Goal: Communication & Community: Answer question/provide support

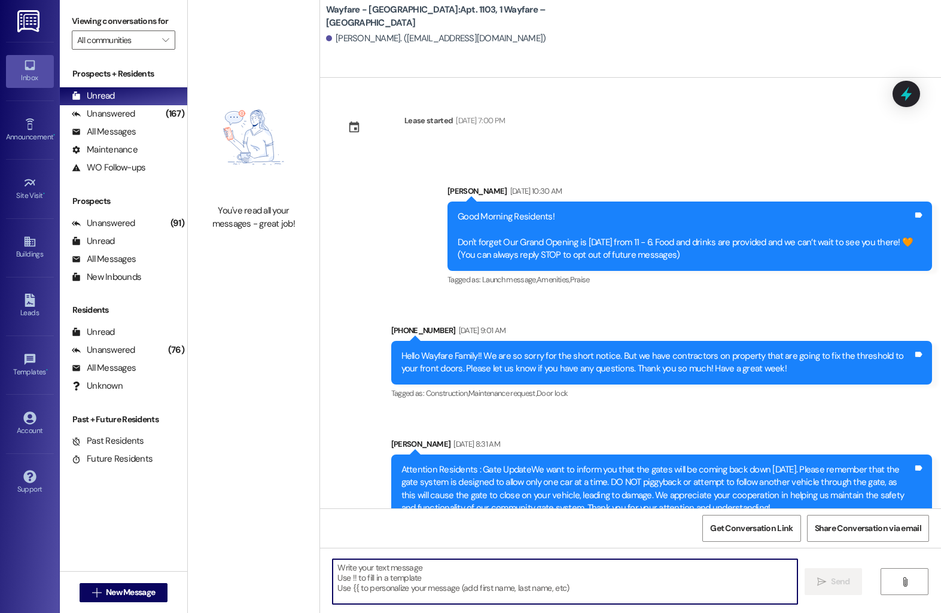
scroll to position [5874, 0]
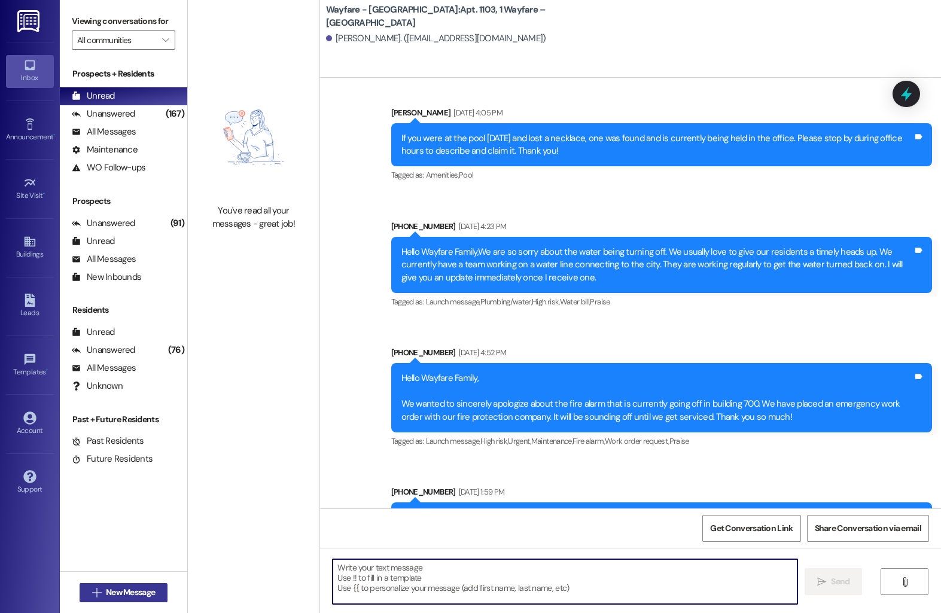
click at [109, 592] on span "New Message" at bounding box center [130, 592] width 49 height 13
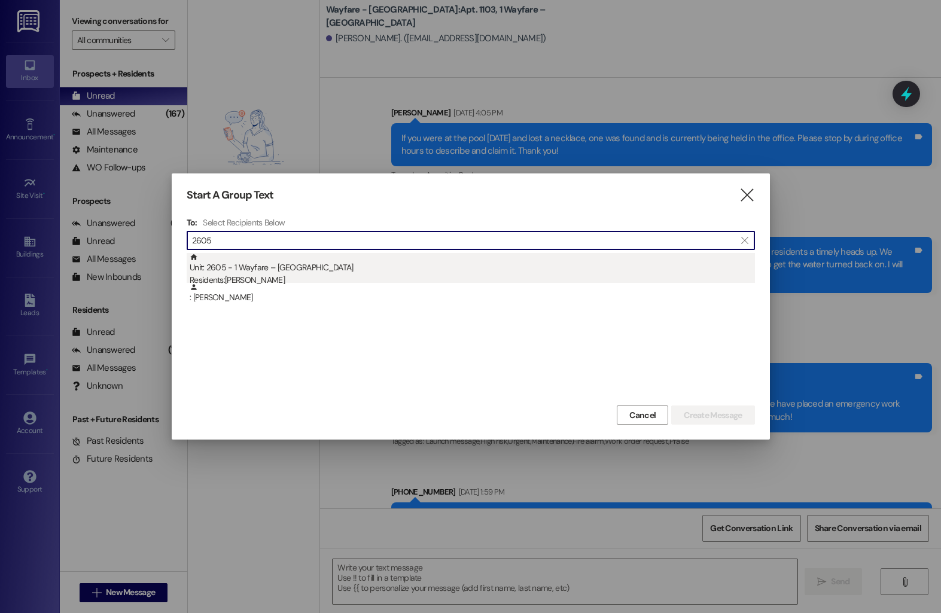
type input "2605"
click at [344, 269] on div "Unit: 2605 - 1 Wayfare – [GEOGRAPHIC_DATA] Residents: [PERSON_NAME]" at bounding box center [473, 270] width 566 height 34
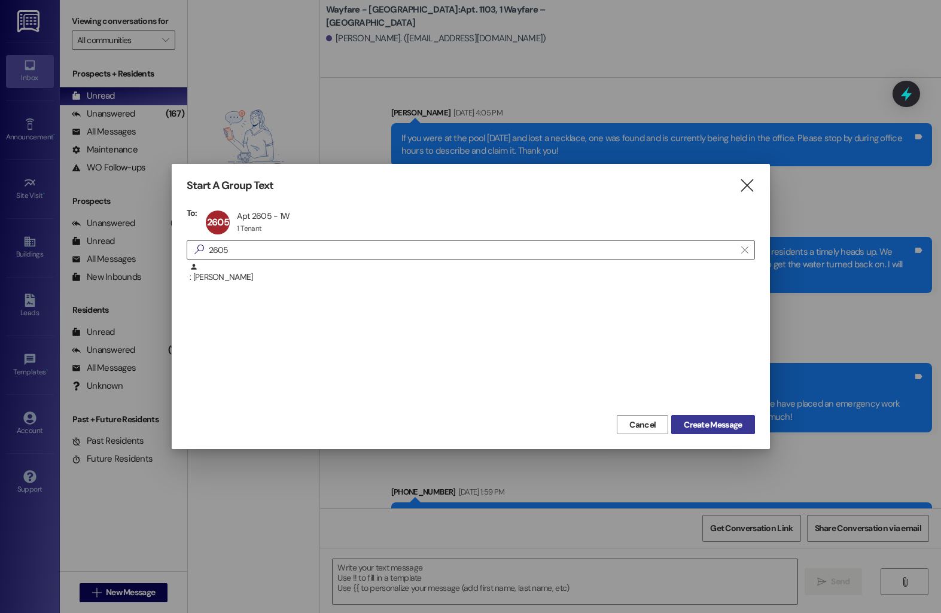
click at [726, 425] on span "Create Message" at bounding box center [713, 425] width 58 height 13
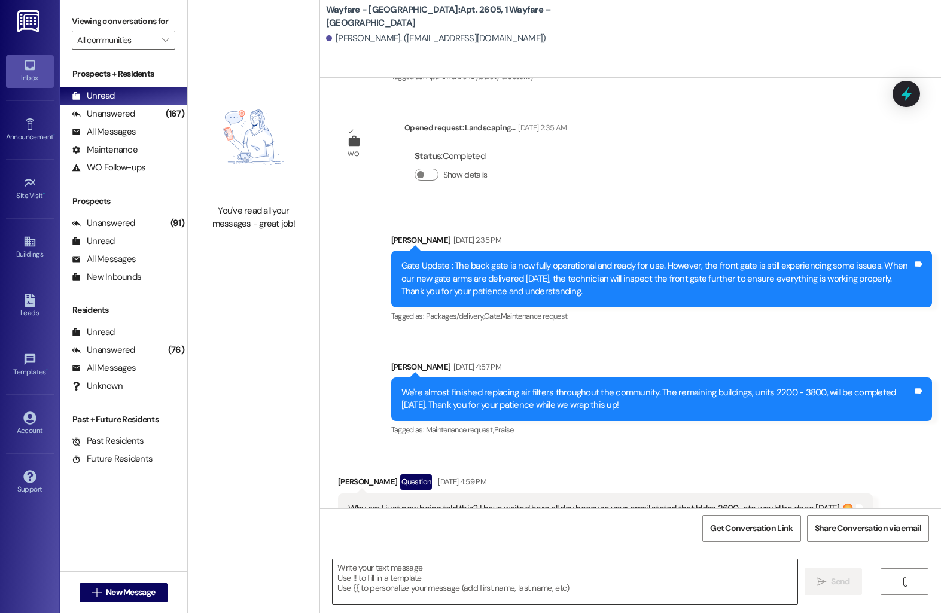
scroll to position [5441, 0]
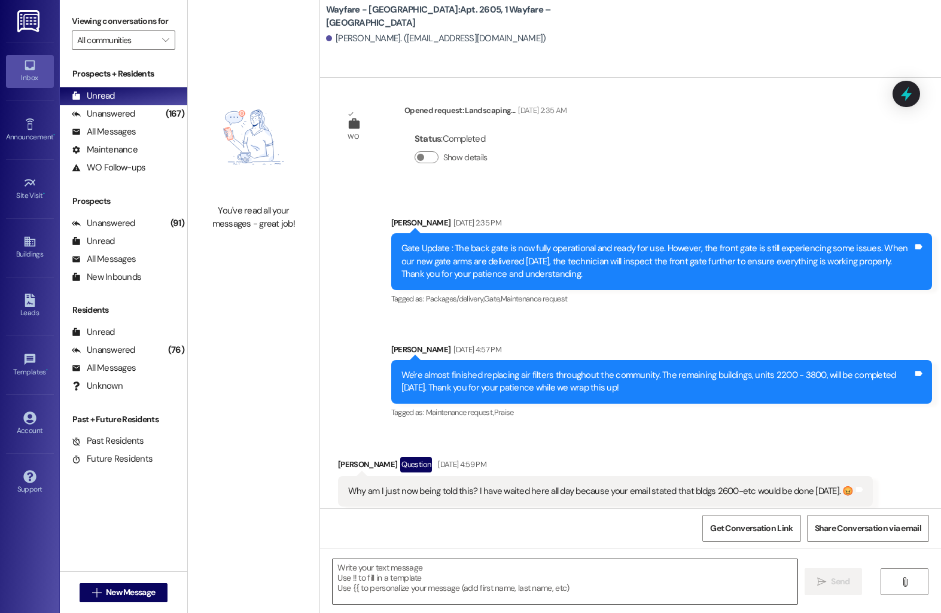
click at [487, 580] on textarea at bounding box center [565, 582] width 465 height 45
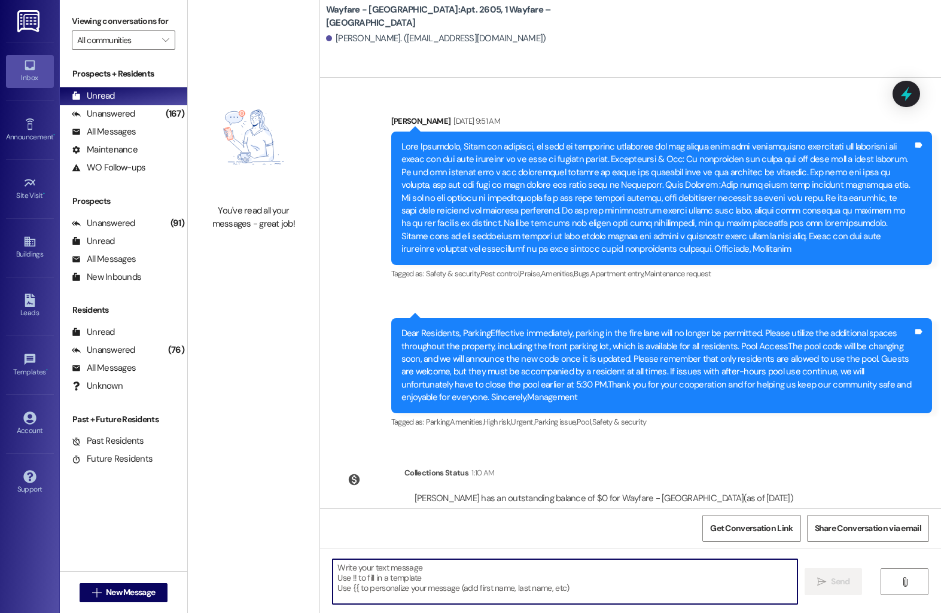
scroll to position [6460, 0]
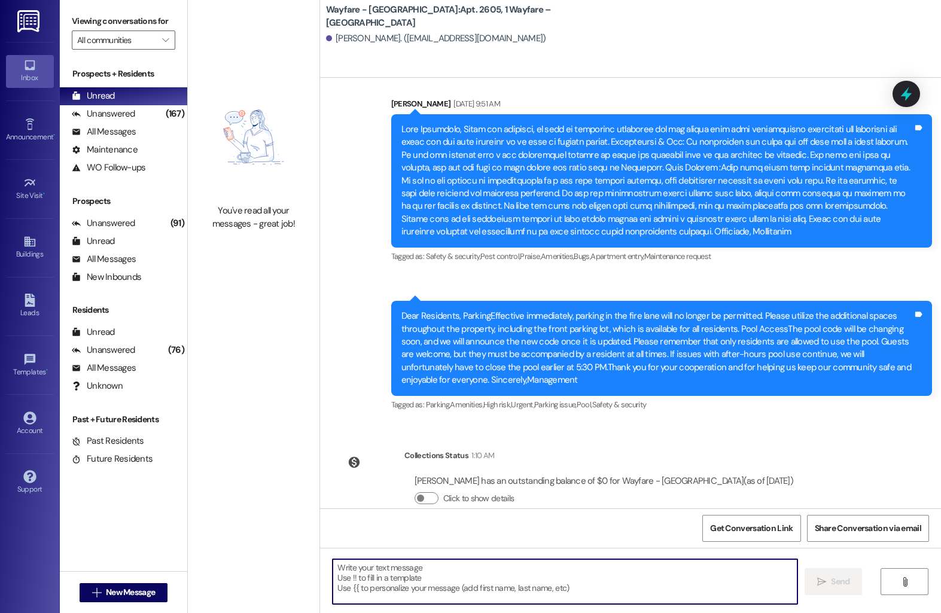
click at [463, 573] on textarea at bounding box center [565, 582] width 465 height 45
type textarea "Hello, the first week of September we will be working in that area to get the l…"
click at [823, 583] on icon "" at bounding box center [821, 582] width 9 height 10
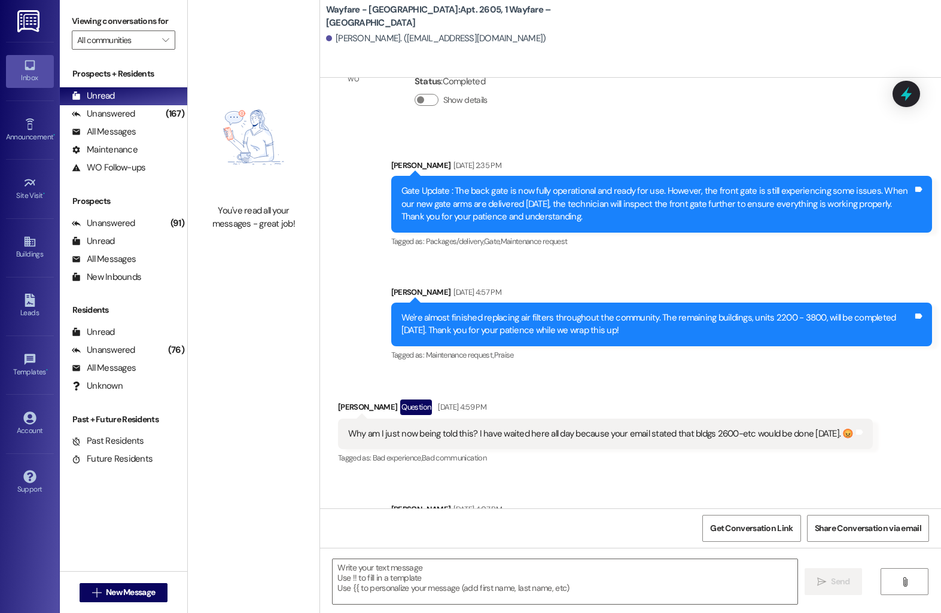
scroll to position [5441, 0]
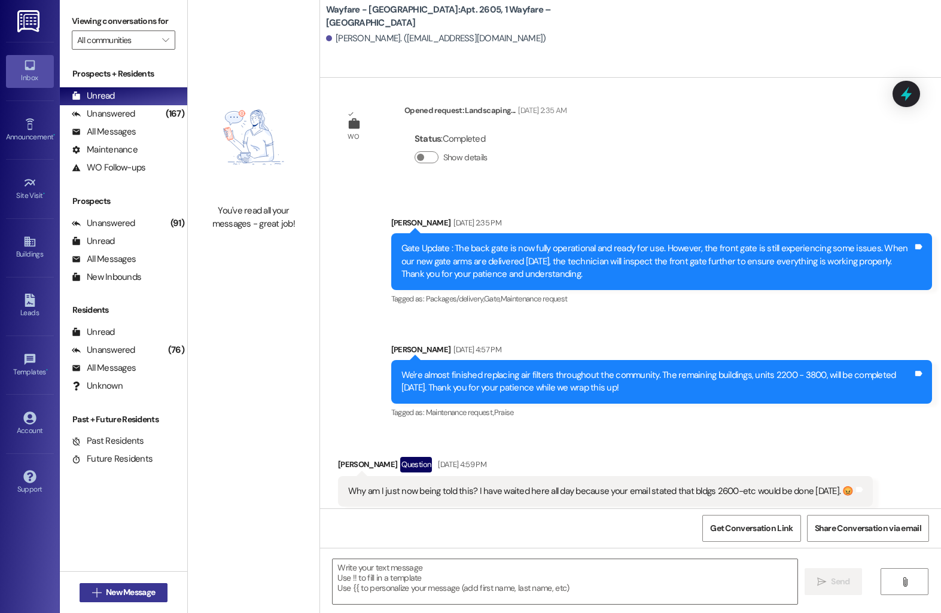
click at [121, 586] on span "New Message" at bounding box center [130, 592] width 49 height 13
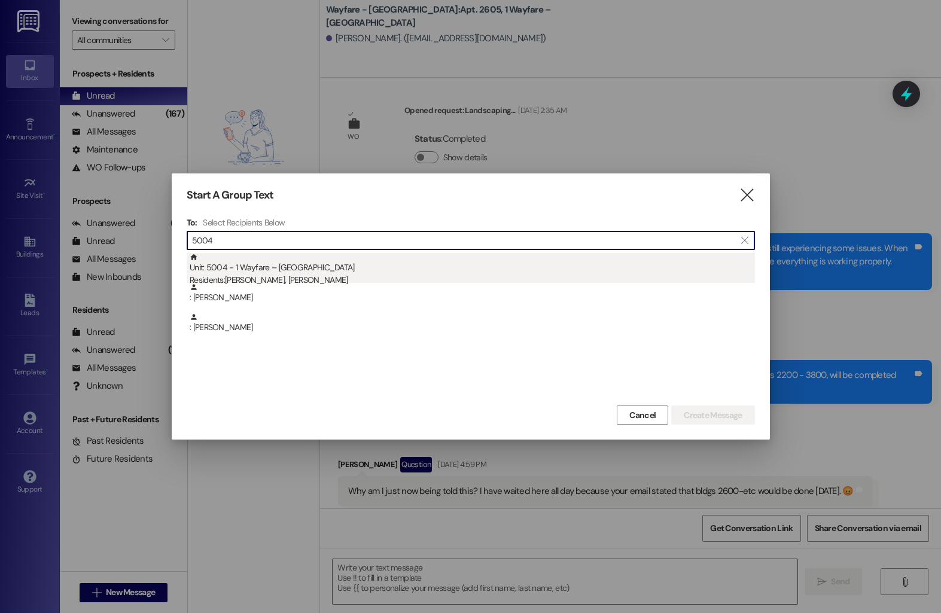
type input "5004"
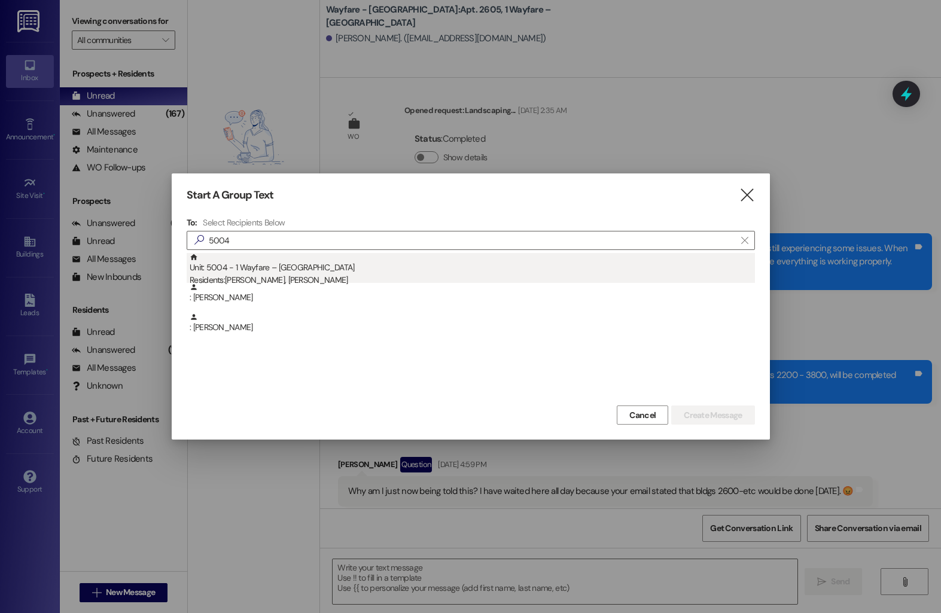
click at [345, 276] on div "Residents: [PERSON_NAME], [PERSON_NAME]" at bounding box center [473, 280] width 566 height 13
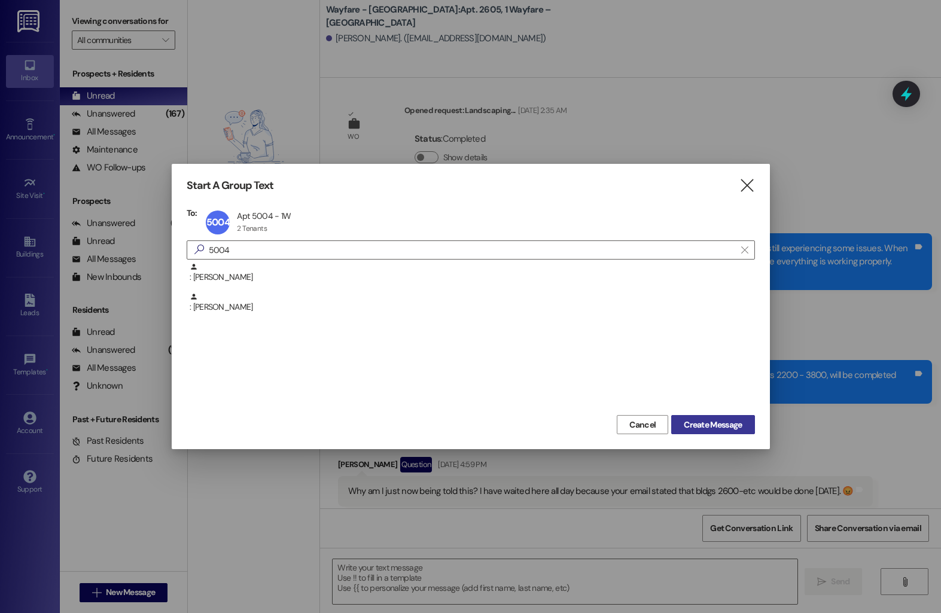
click at [728, 425] on span "Create Message" at bounding box center [713, 425] width 58 height 13
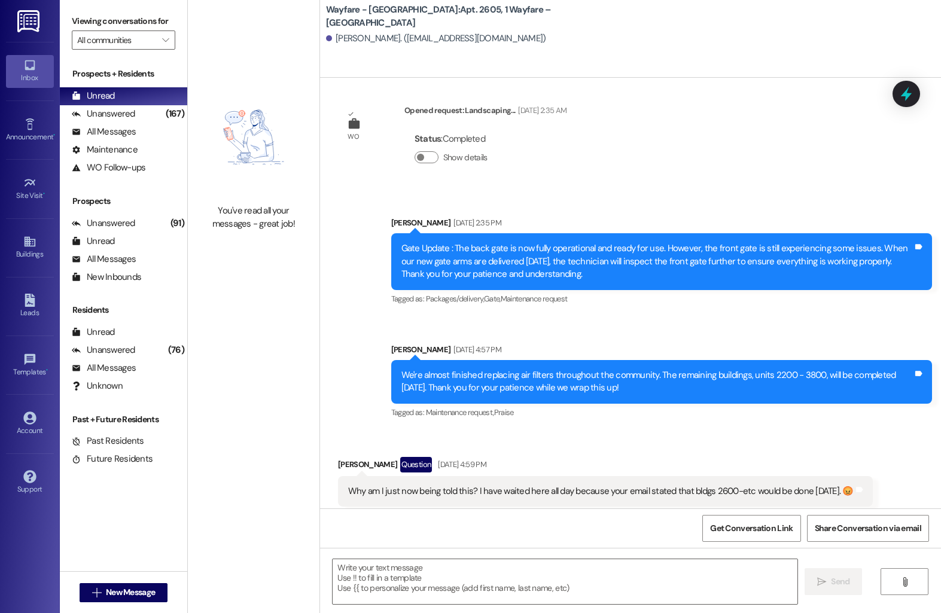
scroll to position [8181, 0]
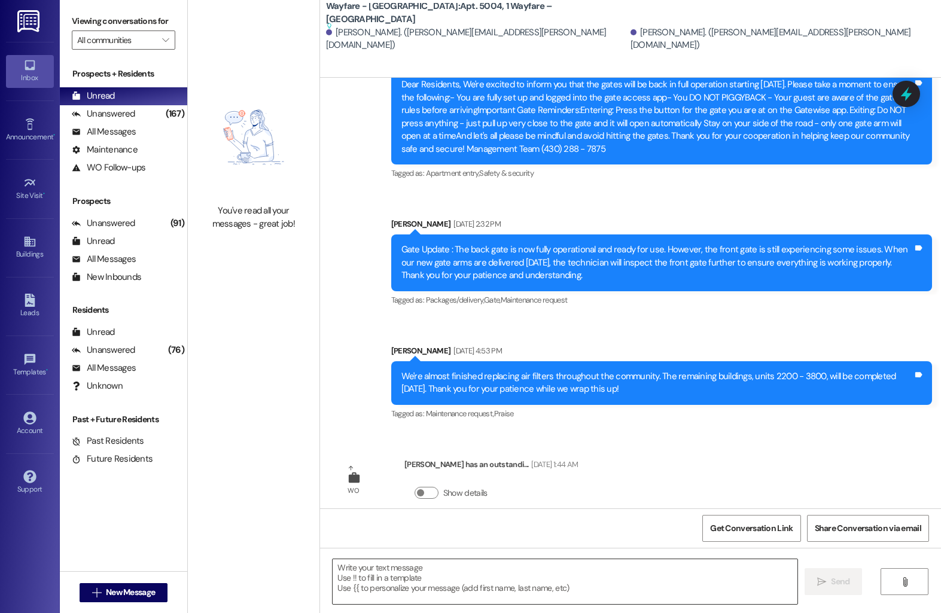
click at [460, 575] on textarea at bounding box center [565, 582] width 465 height 45
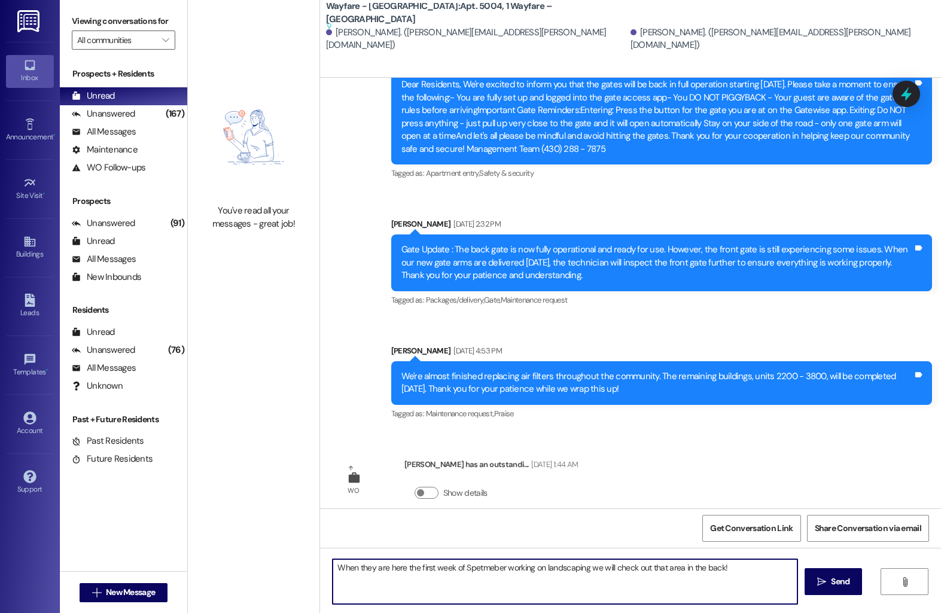
click at [475, 573] on textarea "When they are here the first week of Spetmeber working on landscaping we will c…" at bounding box center [565, 582] width 465 height 45
type textarea "When they are here the first week of September working on landscaping we will c…"
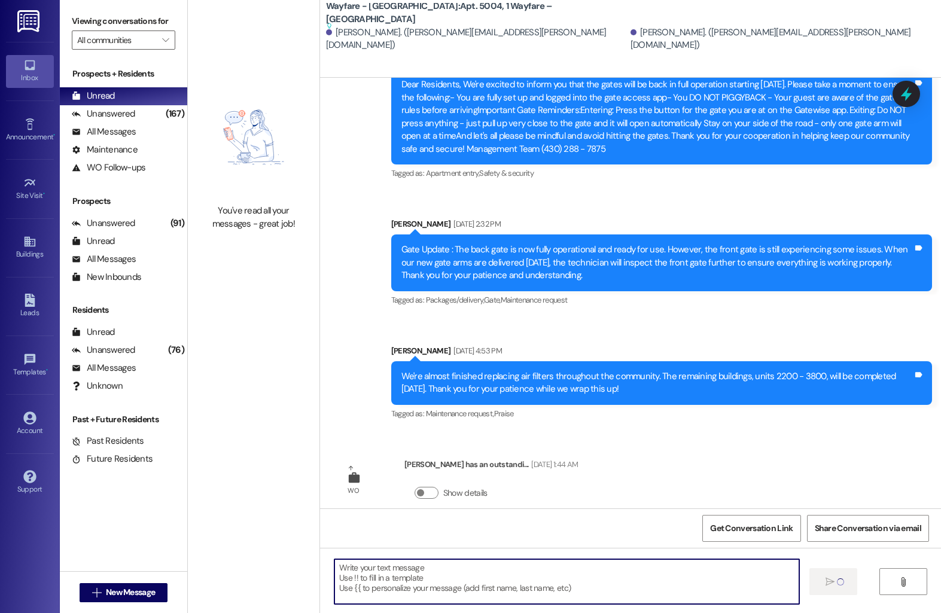
scroll to position [8146, 0]
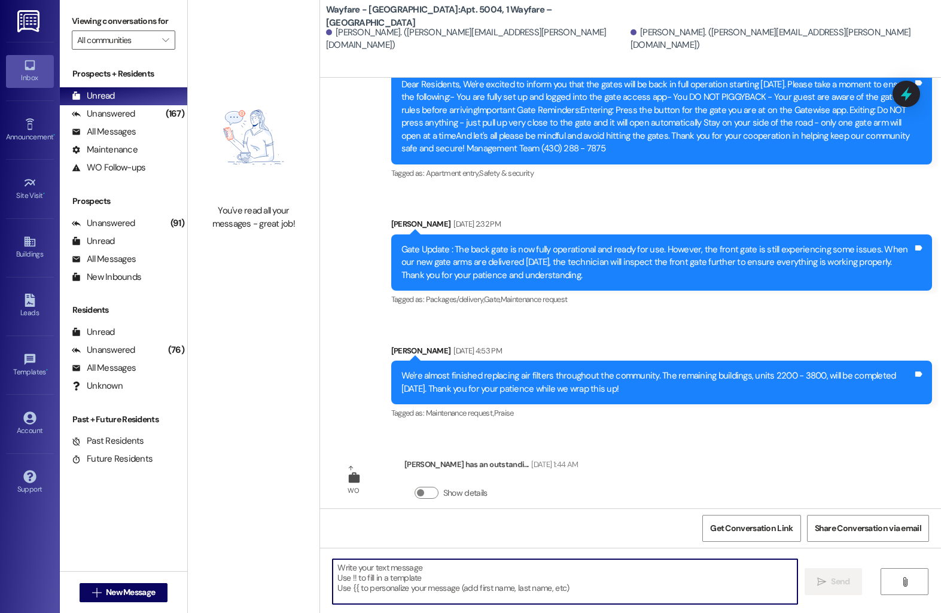
drag, startPoint x: 475, startPoint y: 571, endPoint x: 895, endPoint y: 22, distance: 691.5
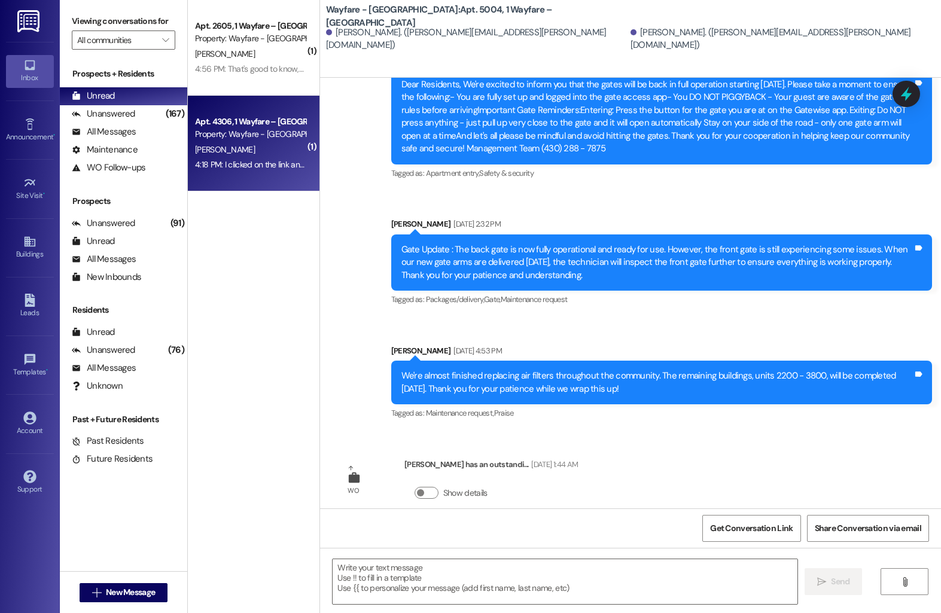
click at [243, 142] on div "[PERSON_NAME]" at bounding box center [250, 149] width 113 height 15
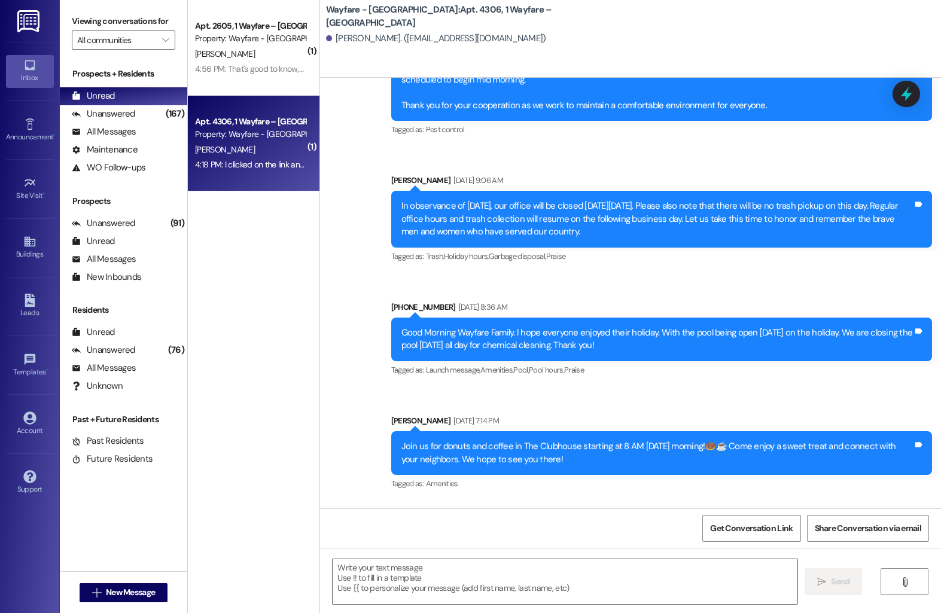
scroll to position [13617, 0]
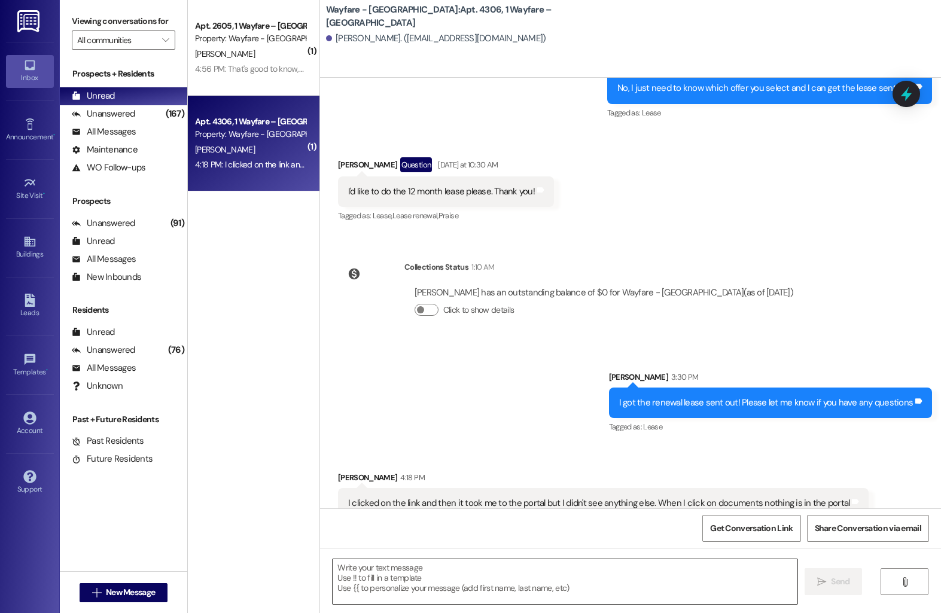
click at [373, 583] on textarea at bounding box center [565, 582] width 465 height 45
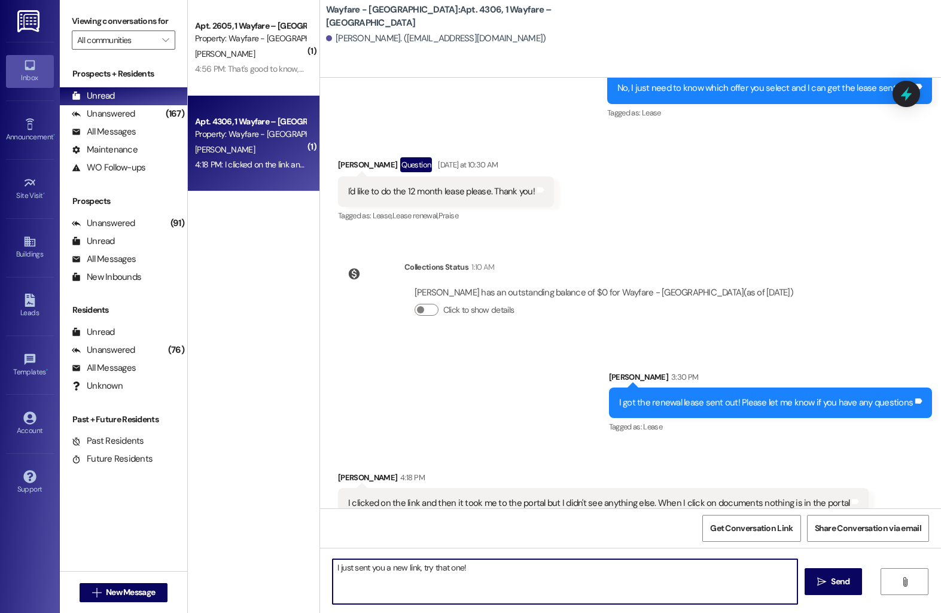
type textarea "I just sent you a new link, try that one!"
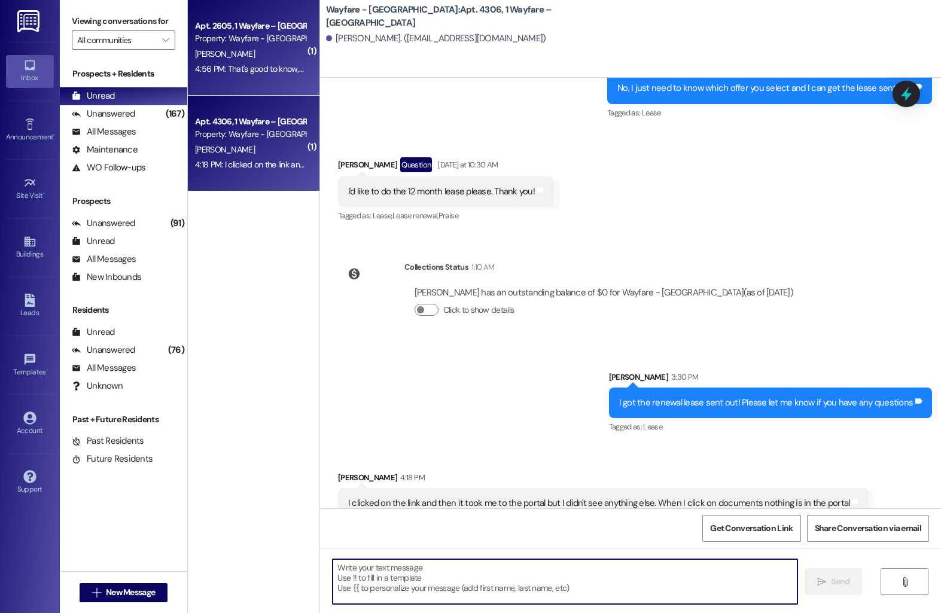
scroll to position [13616, 0]
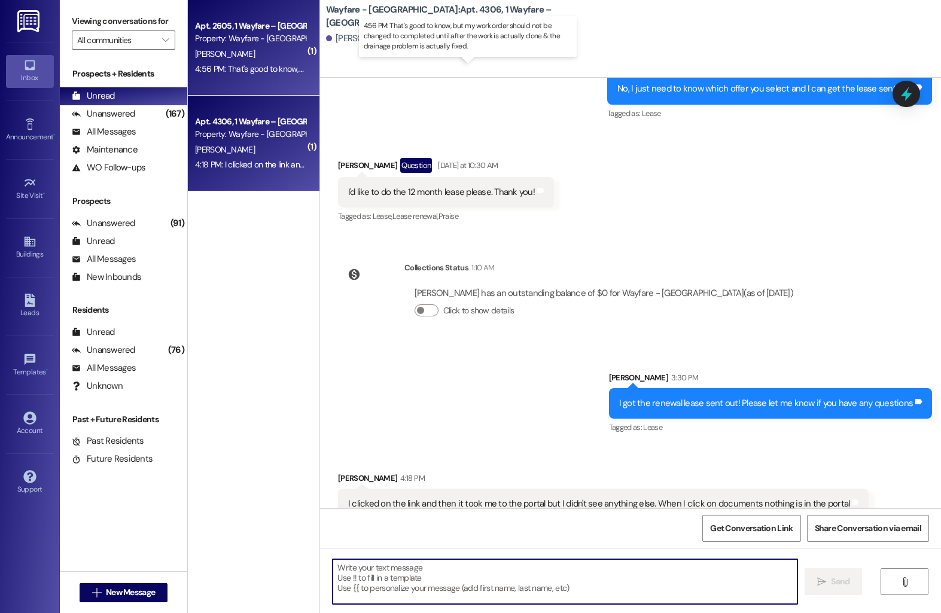
click at [270, 64] on div "4:56 PM: That's good to know, but my work order should not be changed to comple…" at bounding box center [478, 68] width 567 height 11
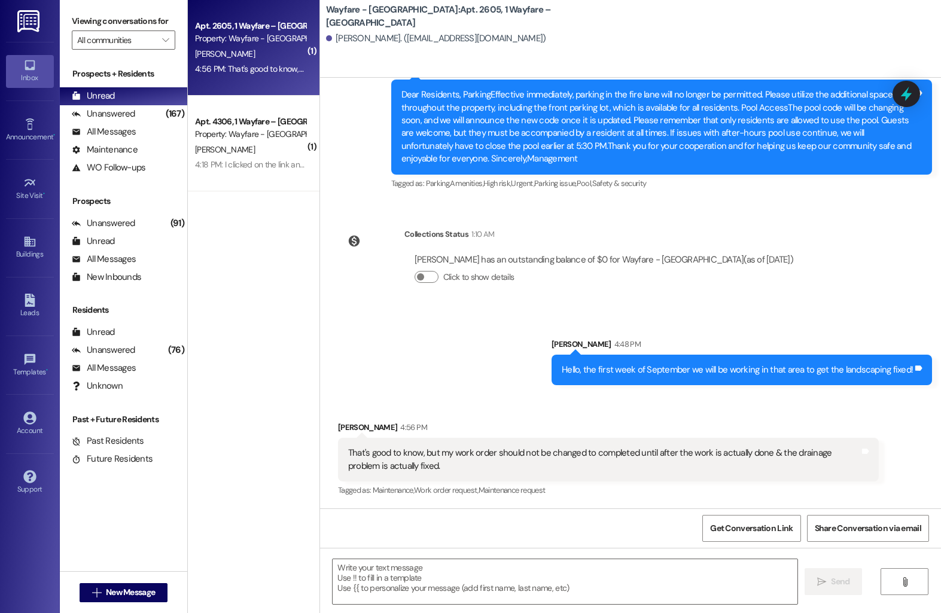
scroll to position [6657, 0]
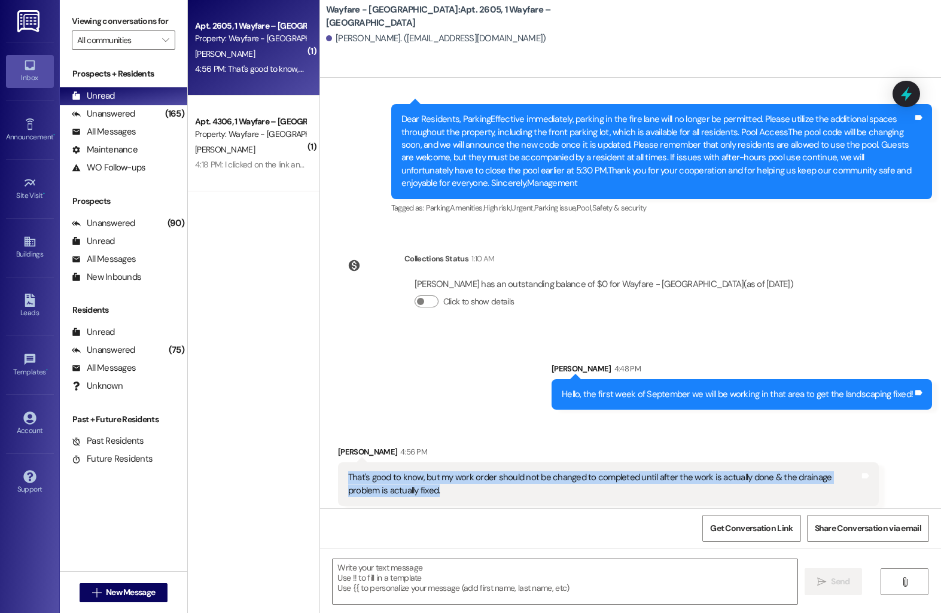
drag, startPoint x: 339, startPoint y: 451, endPoint x: 412, endPoint y: 464, distance: 74.2
click at [412, 472] on div "That's good to know, but my work order should not be changed to completed until…" at bounding box center [604, 485] width 514 height 26
copy div "That's good to know, but my work order should not be changed to completed until…"
click at [359, 570] on textarea at bounding box center [565, 582] width 465 height 45
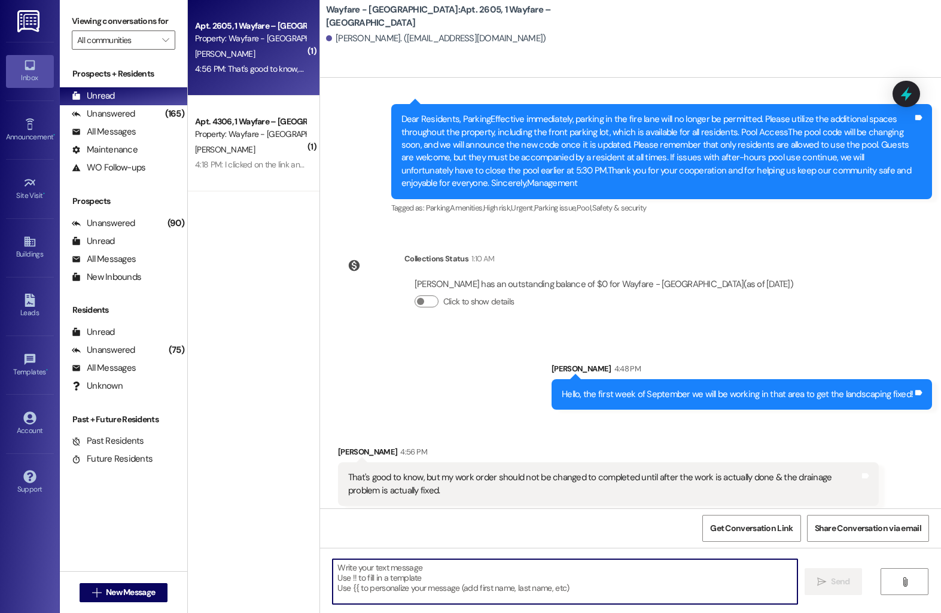
paste textarea "Thank you for your feedback. Work orders are specifically for maintenance issue…"
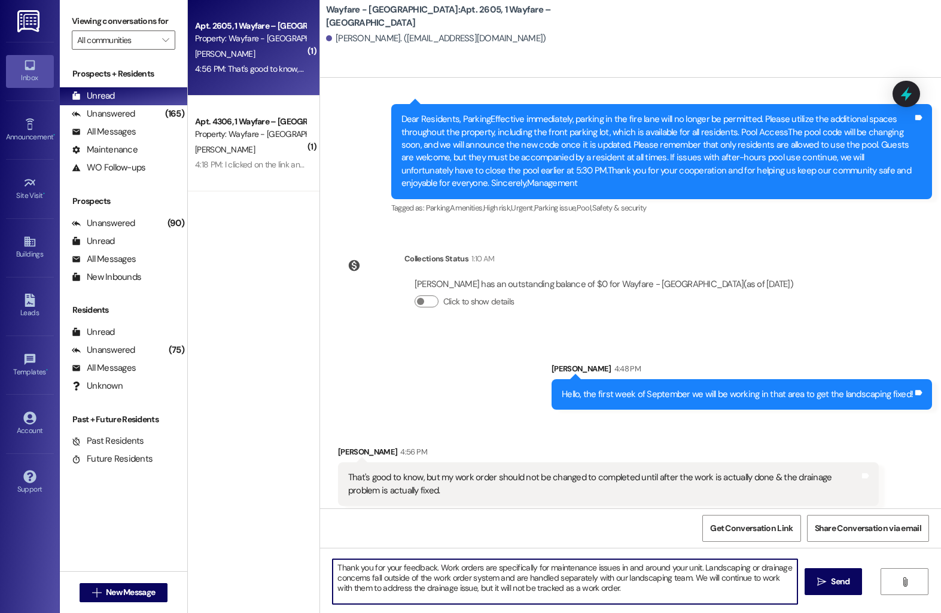
type textarea "Thank you for your feedback. Work orders are specifically for maintenance issue…"
click at [837, 582] on span "Send" at bounding box center [840, 582] width 19 height 13
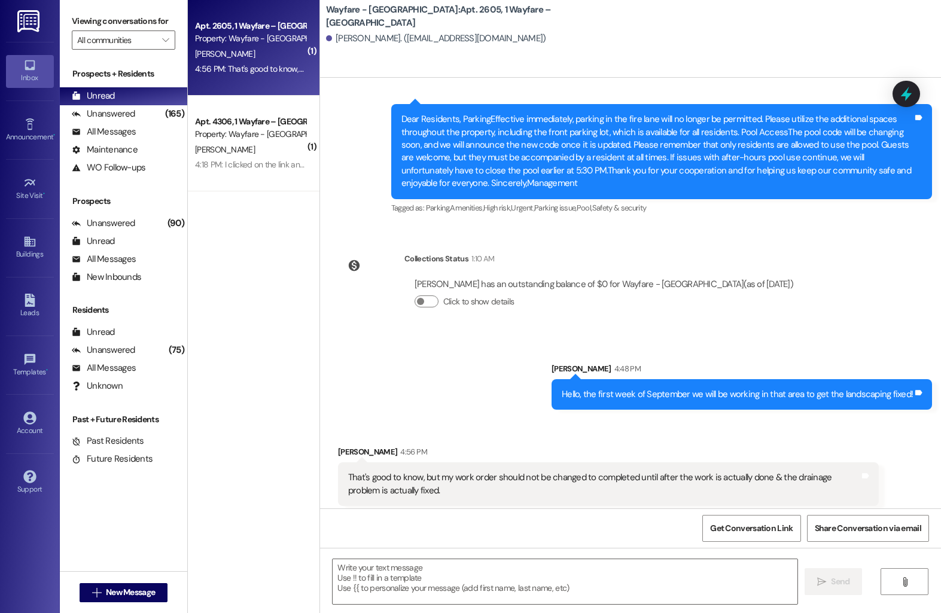
scroll to position [6766, 0]
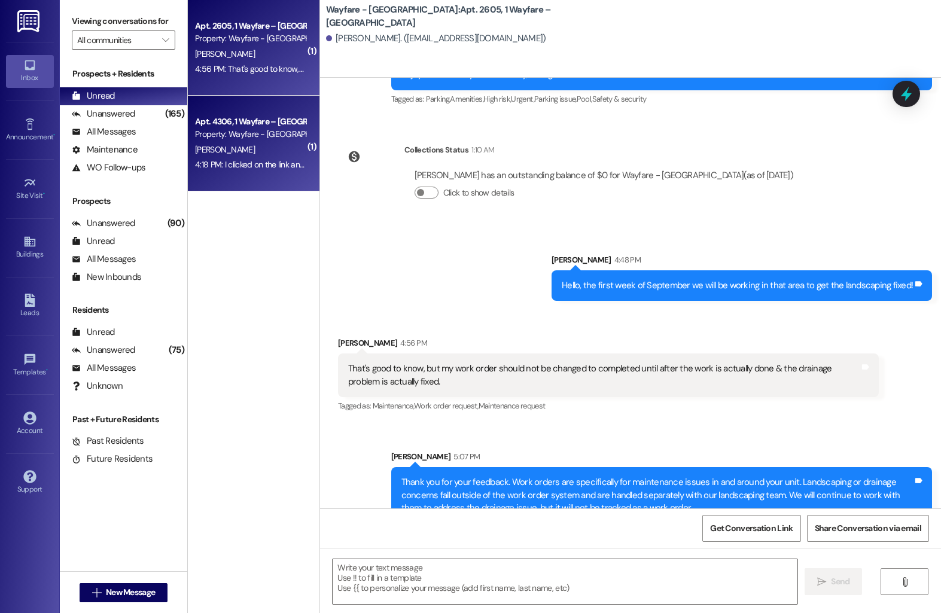
click at [225, 140] on div "Property: Wayfare - [GEOGRAPHIC_DATA]" at bounding box center [250, 134] width 111 height 13
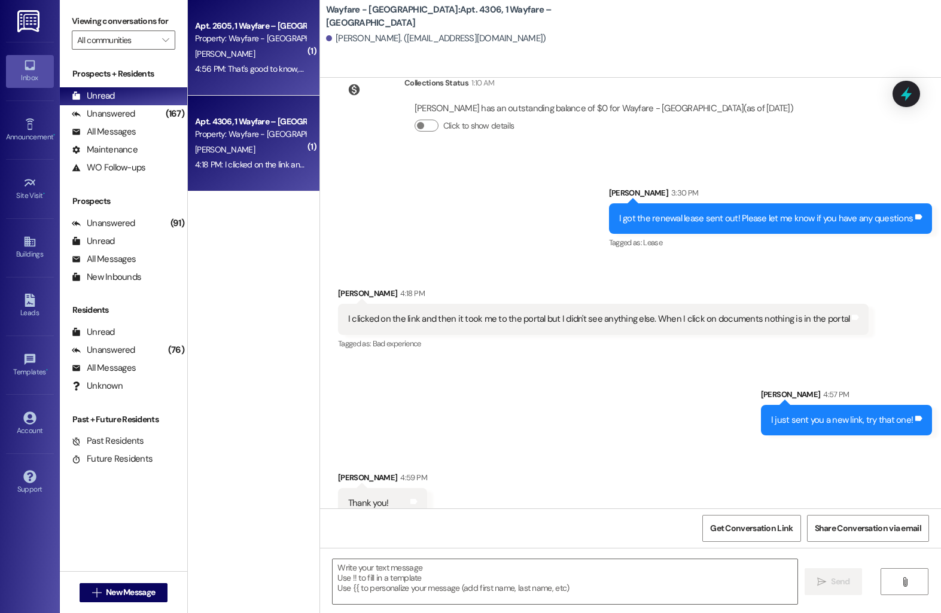
click at [202, 40] on div "Property: Wayfare - [GEOGRAPHIC_DATA]" at bounding box center [250, 38] width 111 height 13
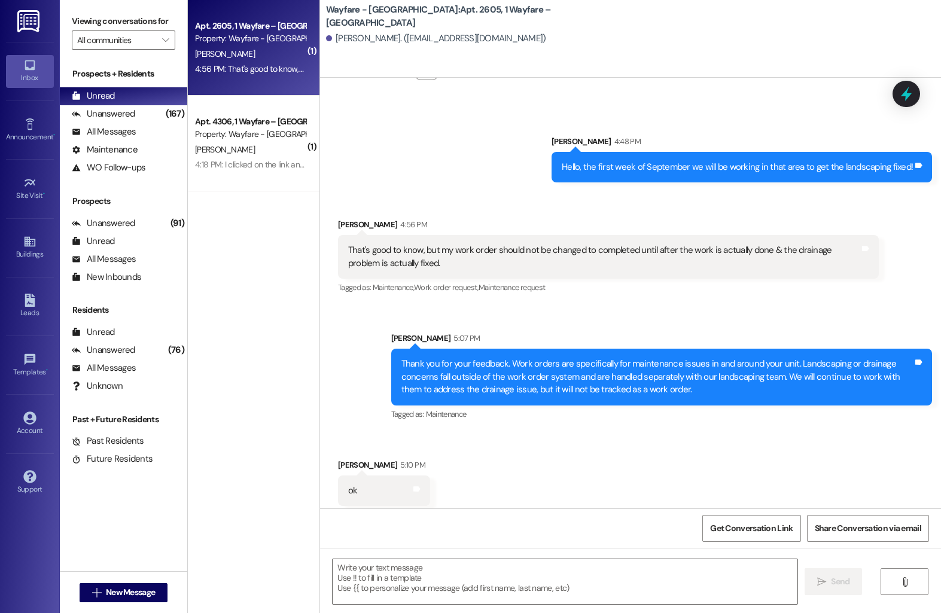
scroll to position [6885, 0]
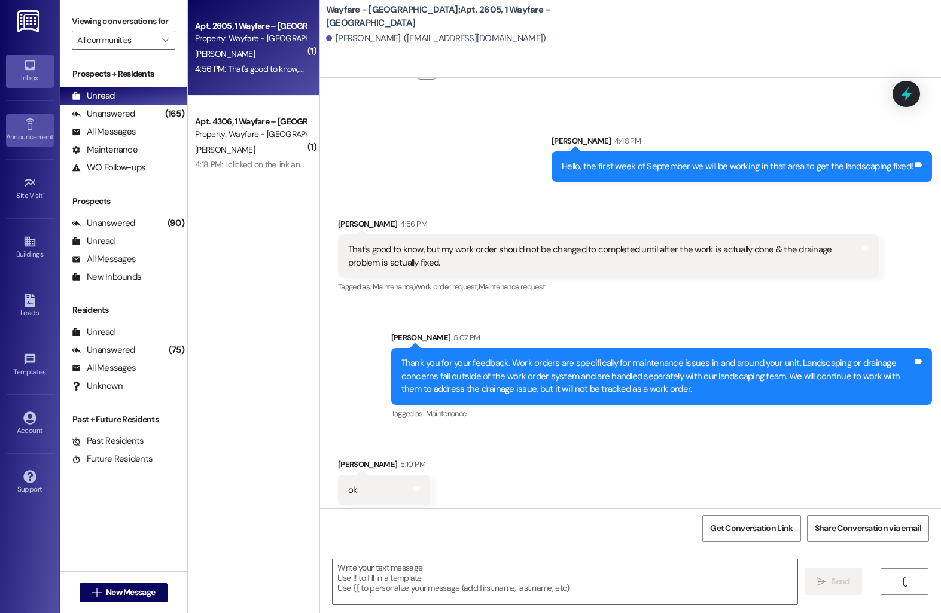
click at [31, 142] on div "Announcement •" at bounding box center [30, 137] width 60 height 12
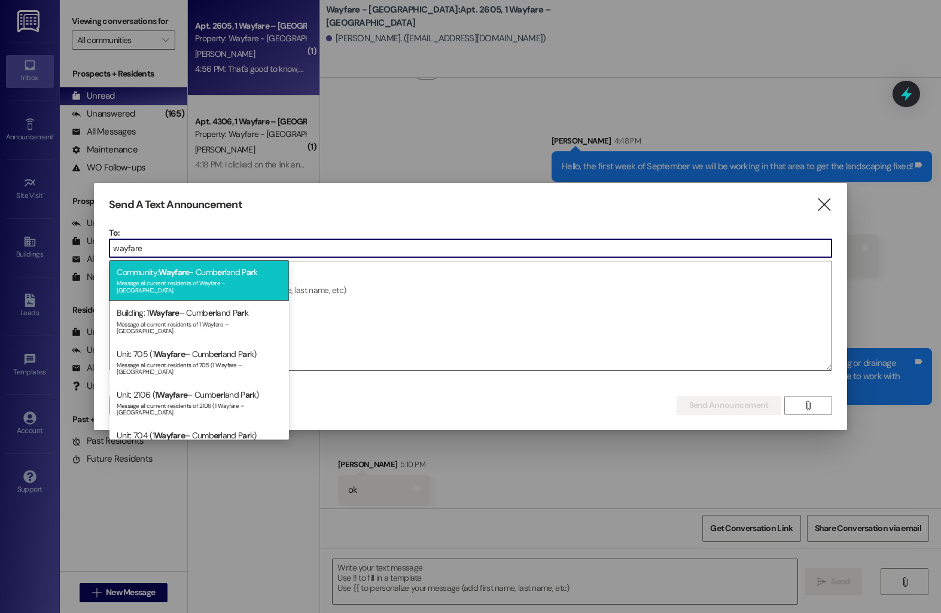
type input "wayfare"
click at [152, 284] on div "Message all current residents of Wayfare - [GEOGRAPHIC_DATA]" at bounding box center [199, 285] width 165 height 17
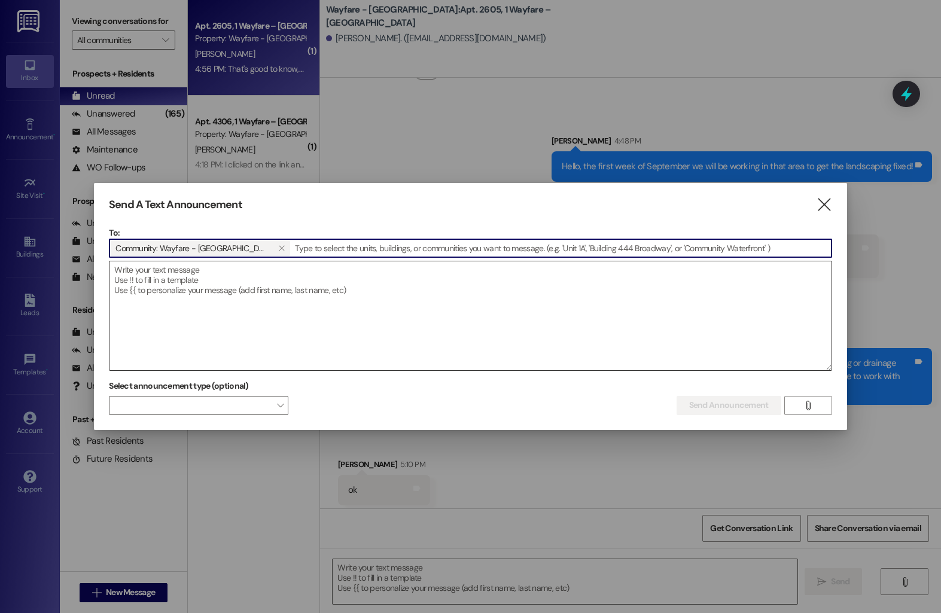
click at [154, 284] on textarea at bounding box center [471, 316] width 722 height 109
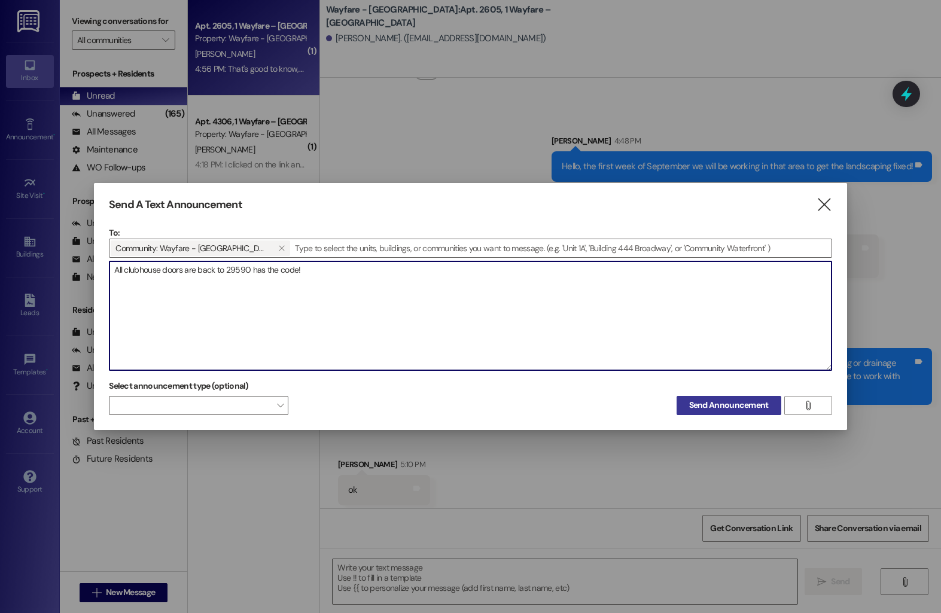
type textarea "All clubhouse doors are back to 29590 has the code!"
click at [687, 409] on span "Send Announcement" at bounding box center [729, 405] width 84 height 13
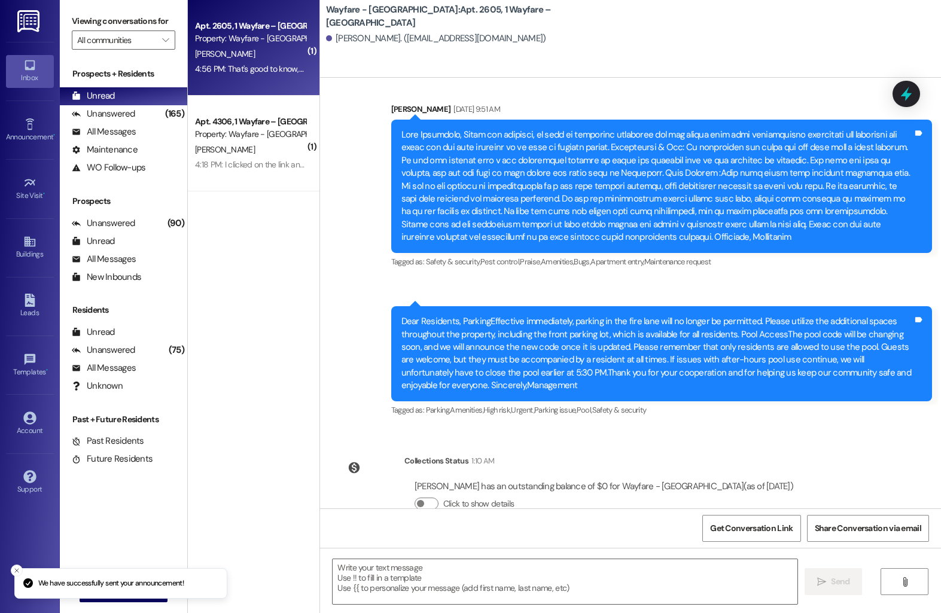
scroll to position [6445, 0]
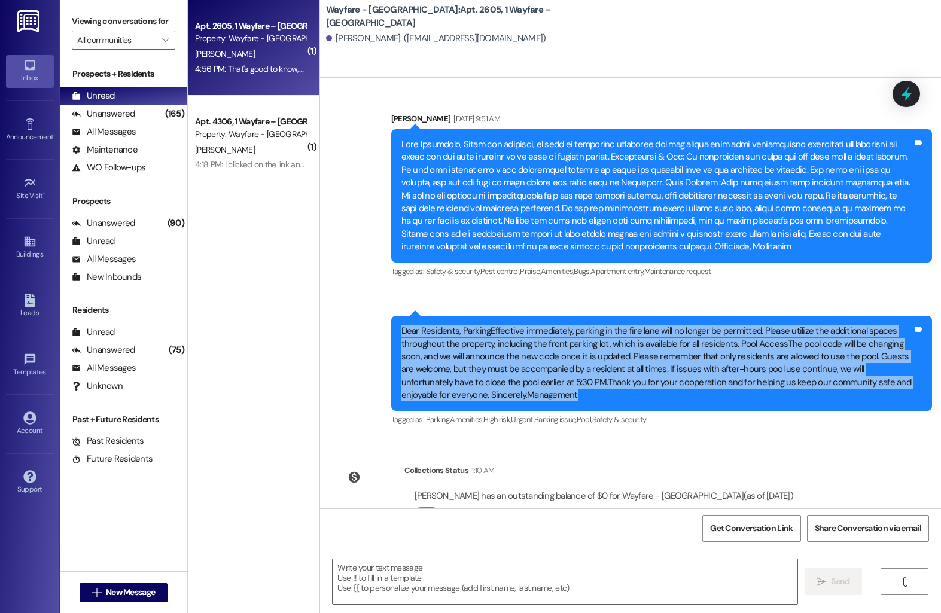
drag, startPoint x: 392, startPoint y: 301, endPoint x: 489, endPoint y: 370, distance: 119.2
click at [489, 370] on div "Dear Residents, ParkingEffective immediately, parking in the fire lane will no …" at bounding box center [657, 363] width 514 height 77
copy div "Dear Residents, ParkingEffective immediately, parking in the fire lane will no …"
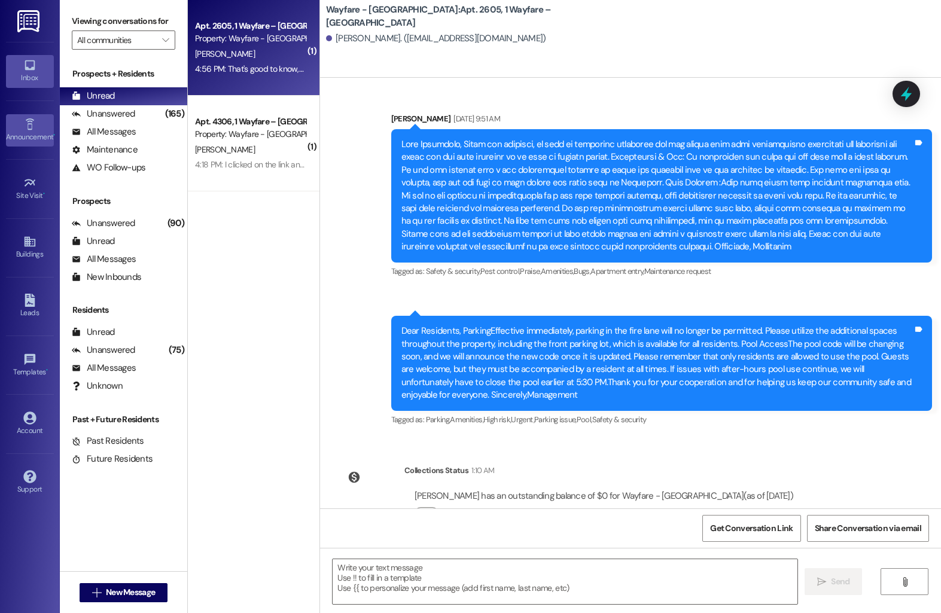
click at [28, 137] on div "Announcement •" at bounding box center [30, 137] width 60 height 12
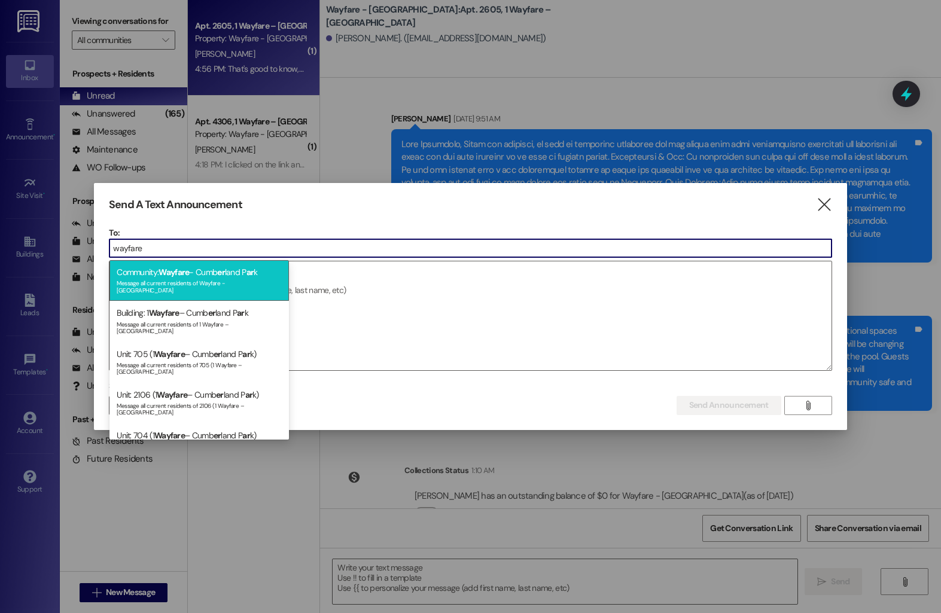
type input "wayfare"
click at [211, 272] on div "Community: Wayfare - Cumb er land P ar k Message all current residents of Wayfa…" at bounding box center [200, 280] width 180 height 41
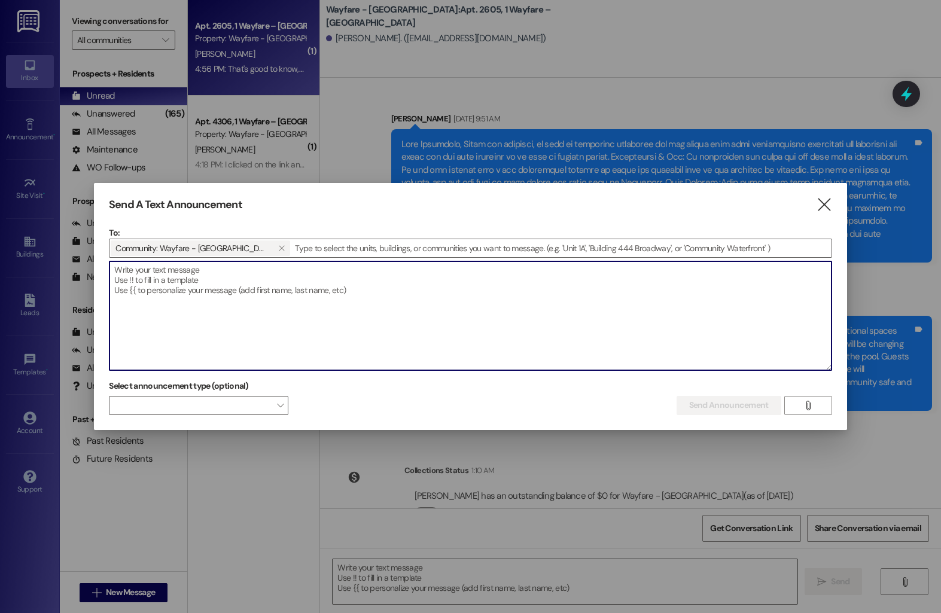
click at [200, 287] on textarea at bounding box center [471, 316] width 722 height 109
paste textarea "Dear Residents, ParkingEffective immediately, parking in the fire lane will no …"
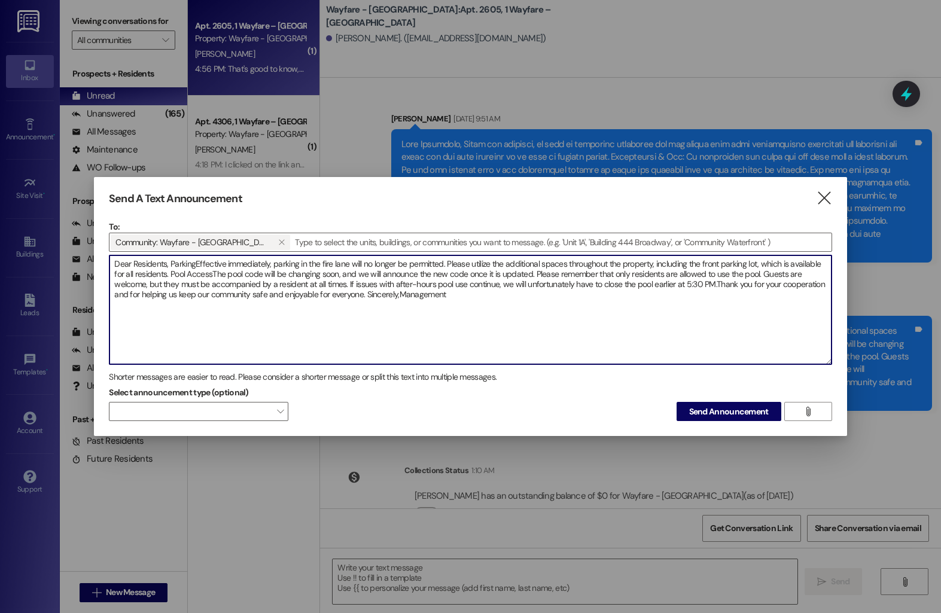
drag, startPoint x: 170, startPoint y: 276, endPoint x: 112, endPoint y: 263, distance: 59.4
click at [112, 263] on textarea "Dear Residents, ParkingEffective immediately, parking in the fire lane will no …" at bounding box center [471, 310] width 722 height 109
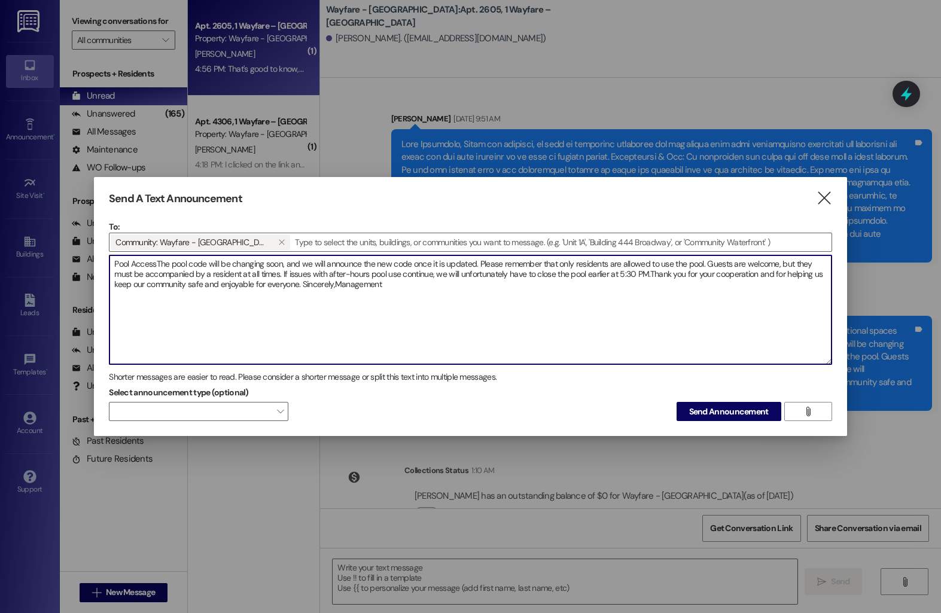
click at [154, 266] on textarea "Pool AccessThe pool code will be changing soon, and we will announce the new co…" at bounding box center [471, 310] width 722 height 109
click at [156, 267] on textarea "Pool AccessThe pool code will be changing soon, and we will announce the new co…" at bounding box center [471, 310] width 722 height 109
drag, startPoint x: 287, startPoint y: 266, endPoint x: 214, endPoint y: 266, distance: 73.6
click at [214, 266] on textarea "Pool Access : The pool code will be changing soon, and we will announce the new…" at bounding box center [471, 310] width 722 height 109
drag, startPoint x: 437, startPoint y: 265, endPoint x: 250, endPoint y: 266, distance: 187.9
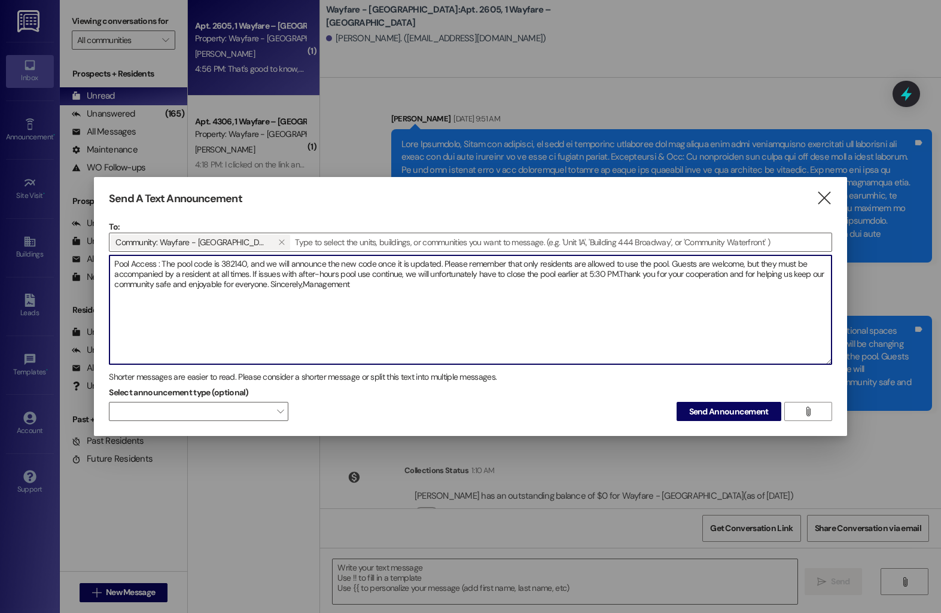
click at [250, 266] on textarea "Pool Access : The pool code is 382140, and we will announce the new code once i…" at bounding box center [471, 310] width 722 height 109
click at [177, 268] on textarea "Pool Access : The pool code is 382140. Please remember that only residents are …" at bounding box center [471, 310] width 722 height 109
click at [434, 276] on textarea "Pool Access : The new pool code is 382140. Please remember that only residents …" at bounding box center [471, 310] width 722 height 109
drag, startPoint x: 199, startPoint y: 288, endPoint x: 106, endPoint y: 288, distance: 92.8
click at [106, 288] on div "Send A Text Announcement  To: Community: Wayfare - [GEOGRAPHIC_DATA]   Drop …" at bounding box center [470, 307] width 753 height 260
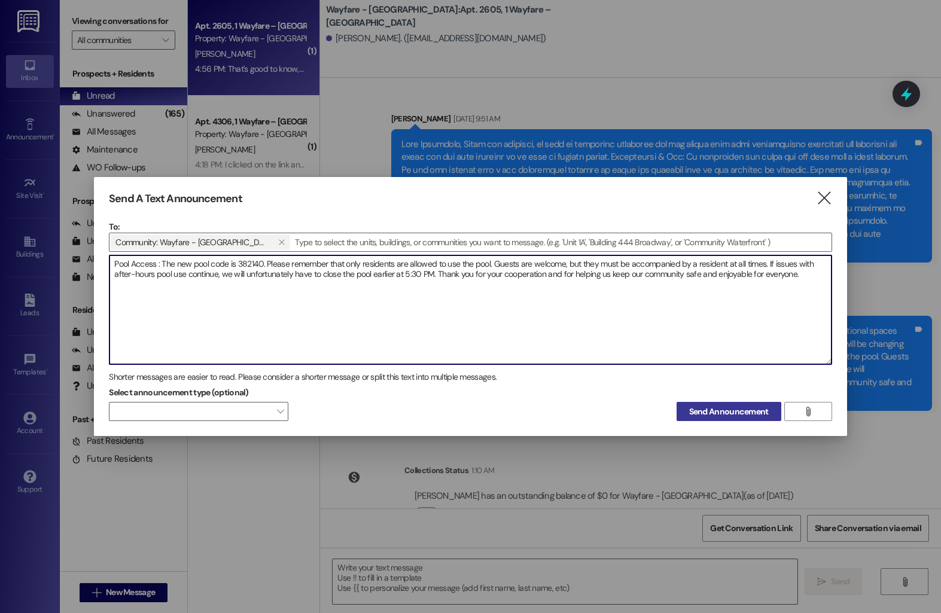
type textarea "Pool Access : The new pool code is 382140. Please remember that only residents …"
click at [704, 415] on span "Send Announcement" at bounding box center [729, 412] width 80 height 13
